Goal: Transaction & Acquisition: Book appointment/travel/reservation

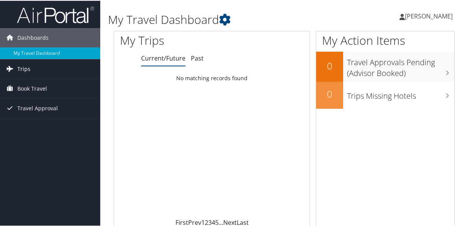
click at [23, 65] on span "Trips" at bounding box center [23, 68] width 13 height 19
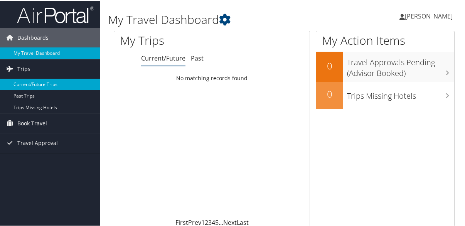
click at [46, 84] on link "Current/Future Trips" at bounding box center [50, 84] width 100 height 12
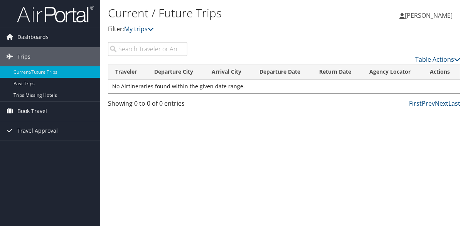
click at [36, 115] on span "Book Travel" at bounding box center [32, 110] width 30 height 19
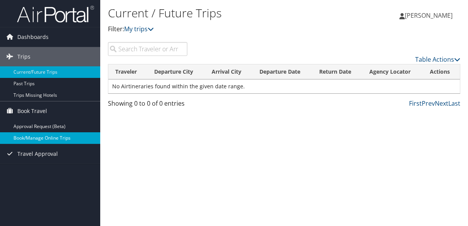
click at [44, 138] on link "Book/Manage Online Trips" at bounding box center [50, 138] width 100 height 12
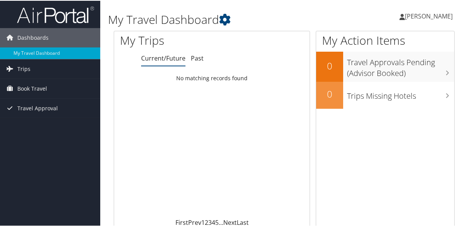
click at [417, 21] on link "[PERSON_NAME]" at bounding box center [430, 15] width 61 height 23
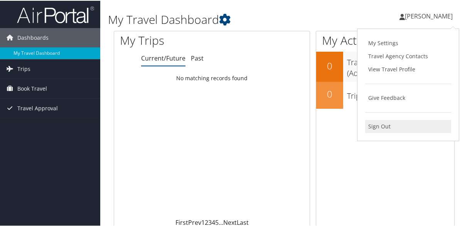
click at [379, 122] on link "Sign Out" at bounding box center [408, 125] width 86 height 13
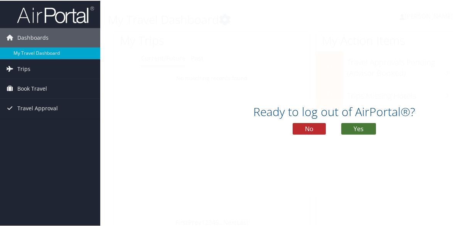
click at [354, 128] on button "Yes" at bounding box center [358, 128] width 35 height 12
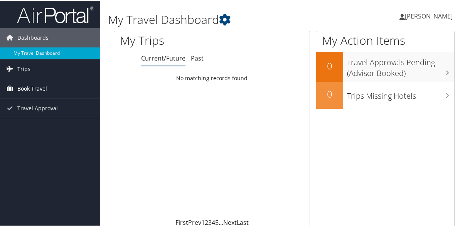
click at [32, 86] on span "Book Travel" at bounding box center [32, 87] width 30 height 19
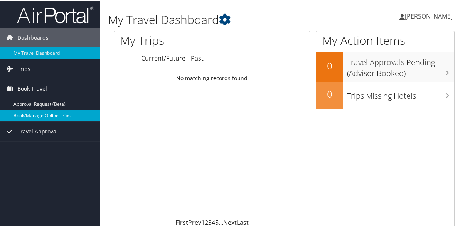
click at [46, 118] on link "Book/Manage Online Trips" at bounding box center [50, 115] width 100 height 12
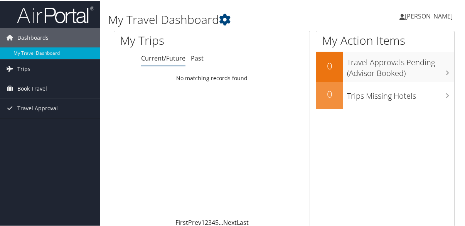
click at [432, 16] on span "[PERSON_NAME]" at bounding box center [429, 15] width 48 height 8
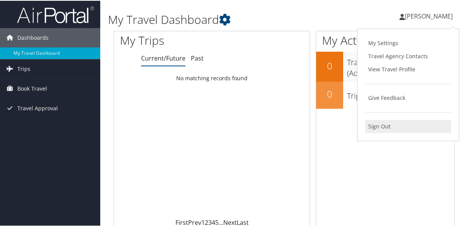
click at [389, 127] on link "Sign Out" at bounding box center [408, 125] width 86 height 13
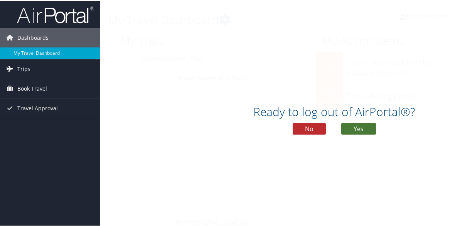
click at [350, 131] on button "Yes" at bounding box center [358, 128] width 35 height 12
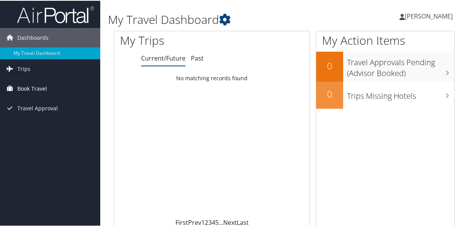
click at [42, 85] on span "Book Travel" at bounding box center [32, 87] width 30 height 19
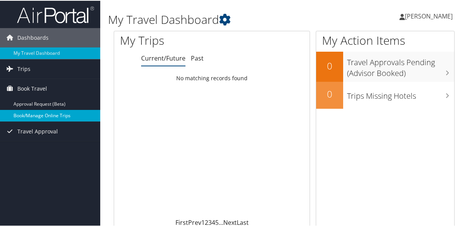
click at [39, 117] on link "Book/Manage Online Trips" at bounding box center [50, 115] width 100 height 12
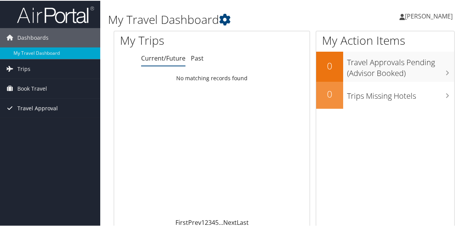
click at [55, 103] on span "Travel Approval" at bounding box center [37, 107] width 40 height 19
click at [47, 88] on link "Book Travel" at bounding box center [50, 87] width 100 height 19
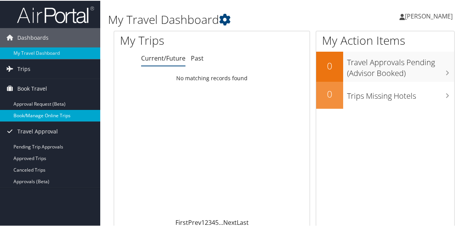
click at [50, 114] on link "Book/Manage Online Trips" at bounding box center [50, 115] width 100 height 12
